Goal: Information Seeking & Learning: Learn about a topic

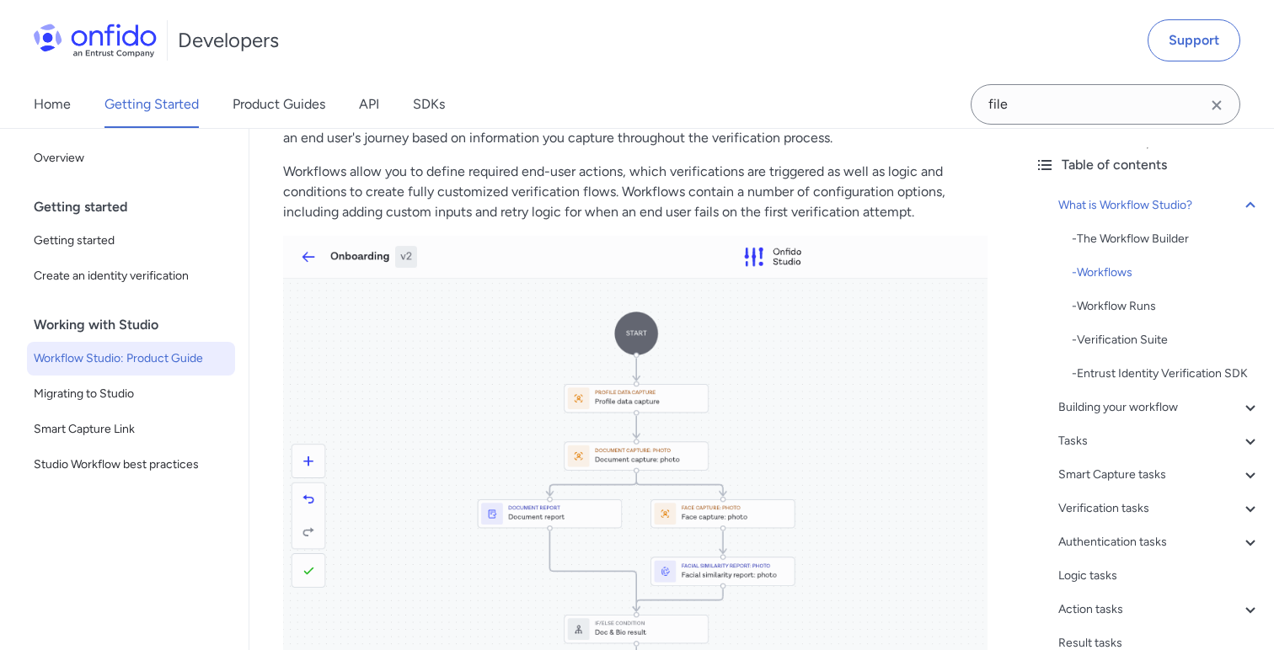
scroll to position [757, 0]
click at [564, 163] on p "Workflows allow you to define required end-user actions, which verifications ar…" at bounding box center [635, 191] width 704 height 61
click at [443, 111] on link "SDKs" at bounding box center [429, 104] width 32 height 47
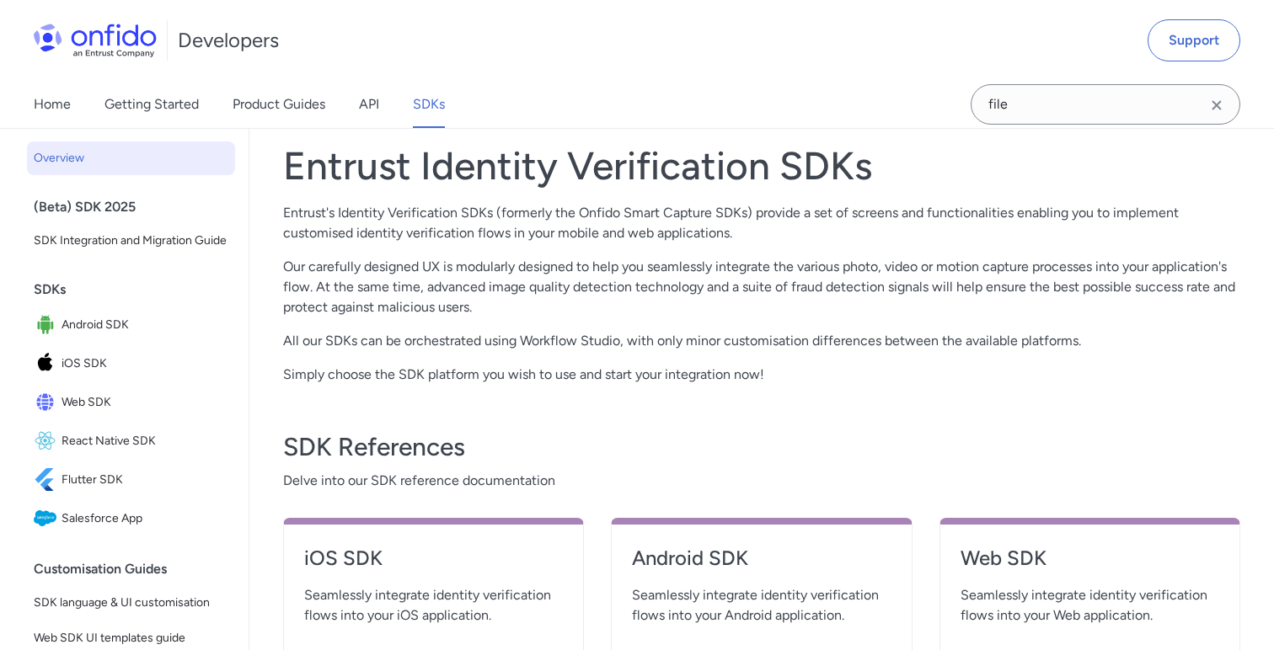
scroll to position [468, 0]
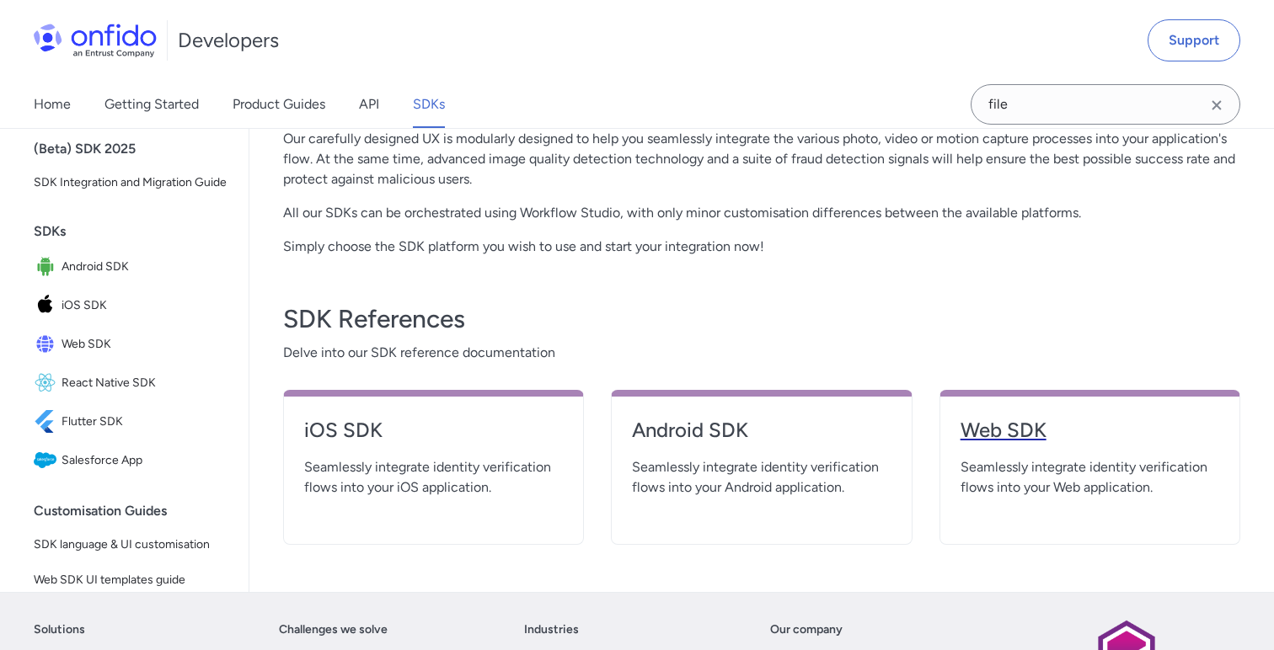
click at [1013, 430] on h4 "Web SDK" at bounding box center [1089, 430] width 259 height 27
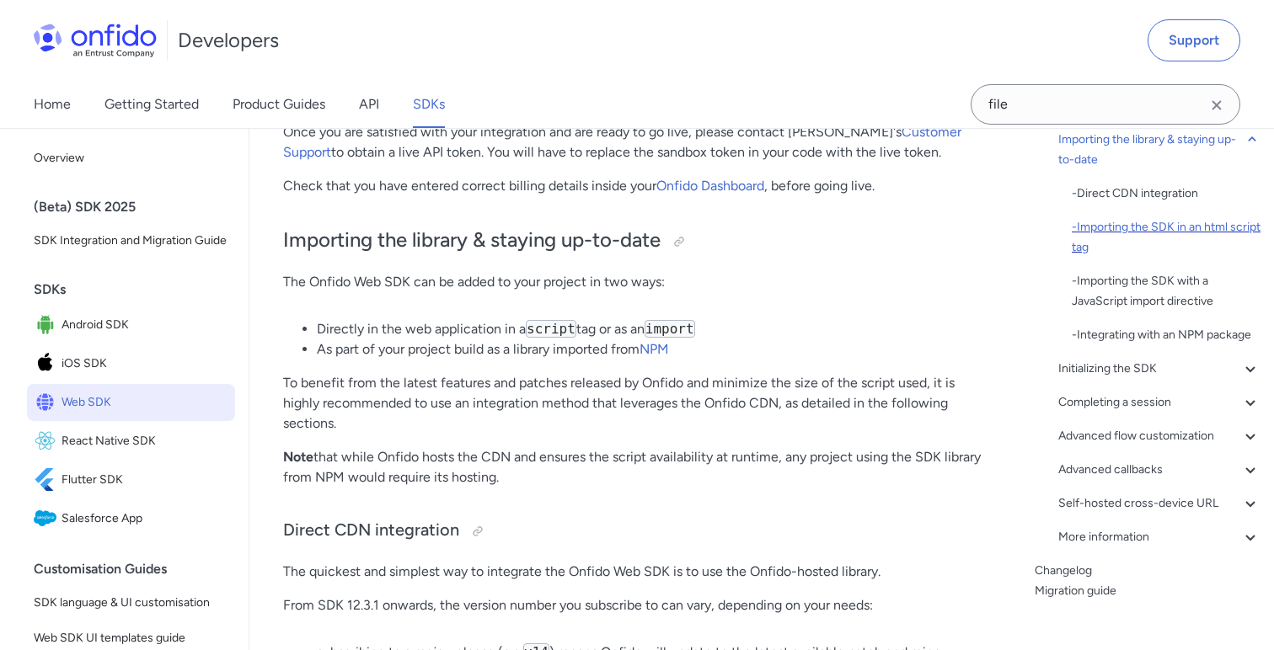
scroll to position [179, 0]
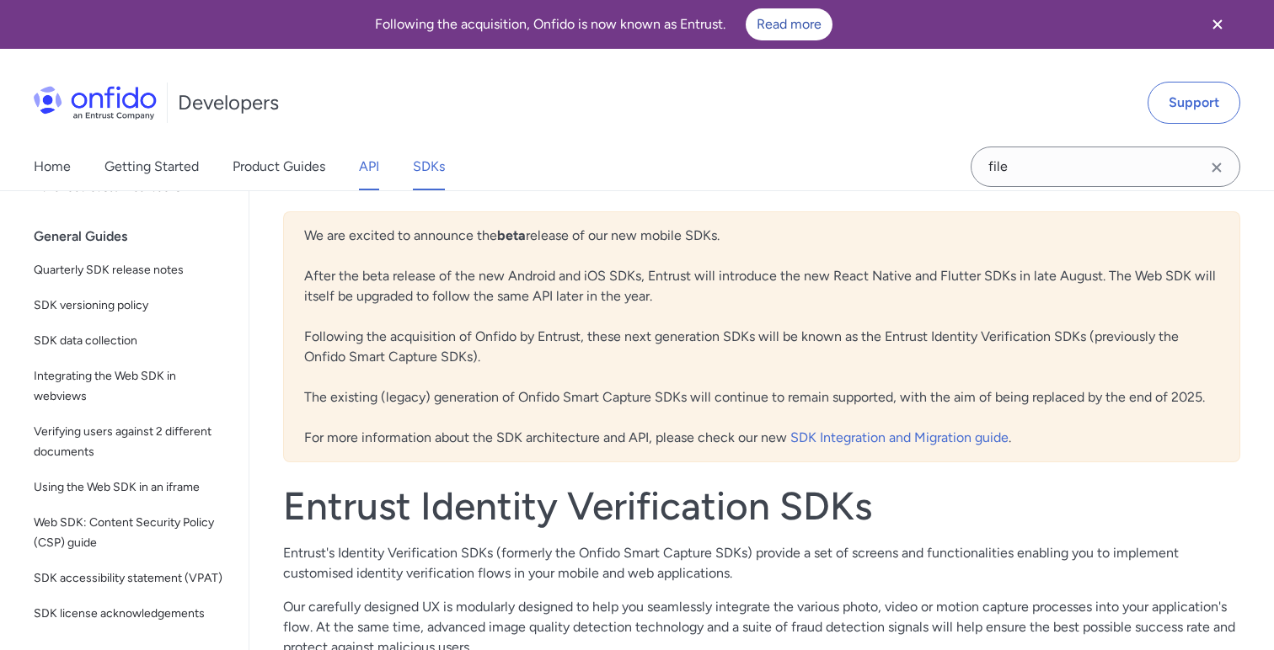
click at [368, 166] on link "API" at bounding box center [369, 166] width 20 height 47
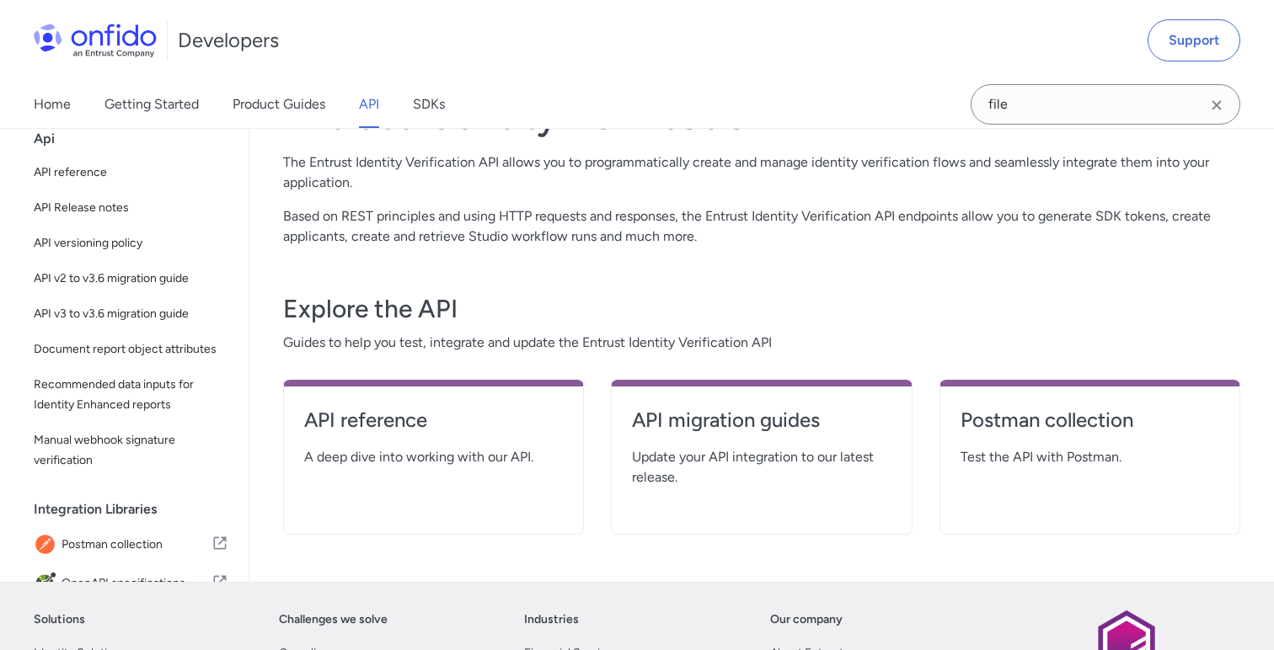
scroll to position [141, 0]
